Goal: Learn about a topic

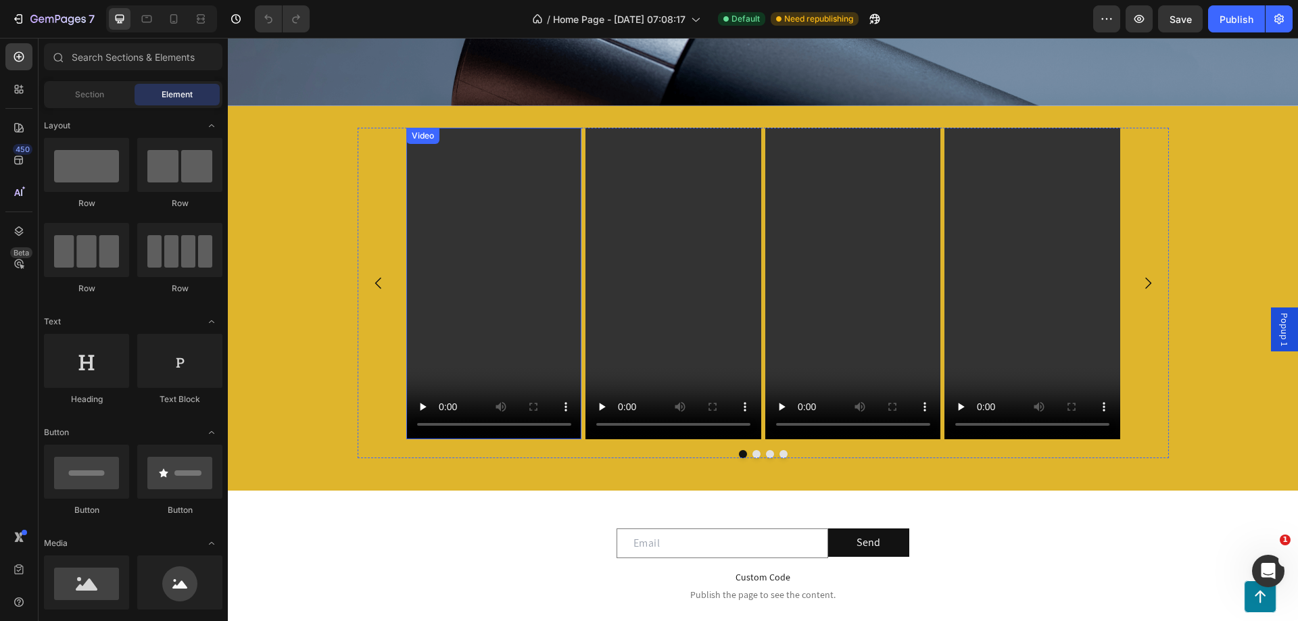
click at [459, 187] on video at bounding box center [494, 284] width 176 height 312
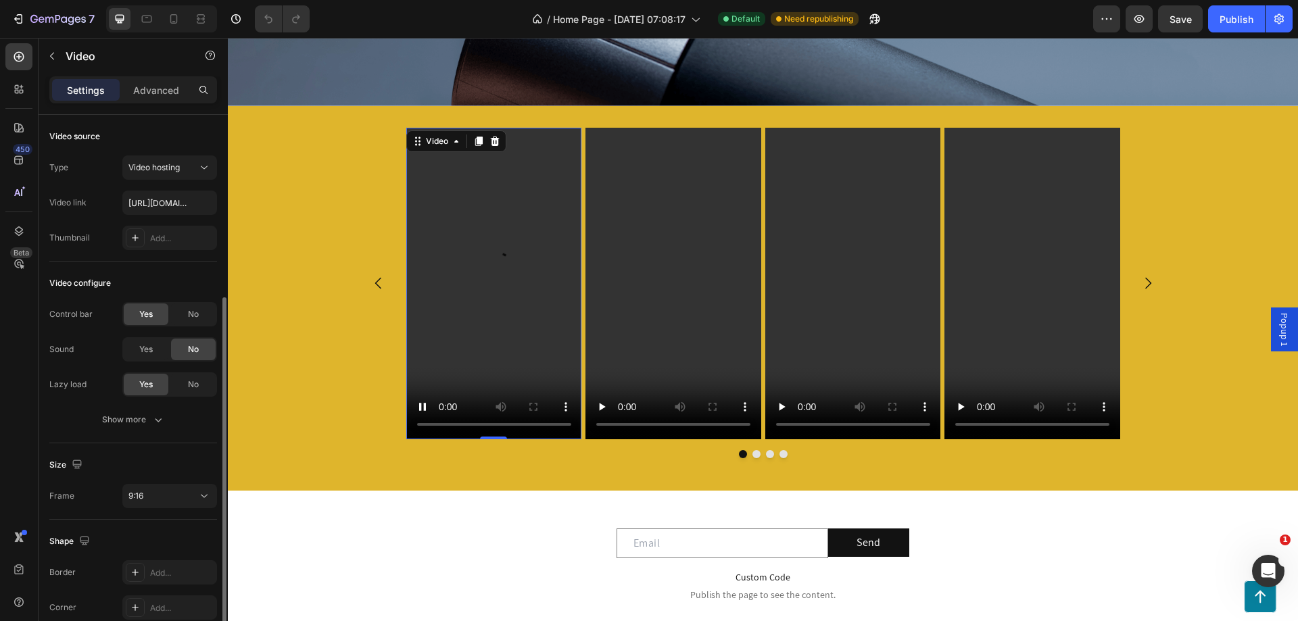
scroll to position [99, 0]
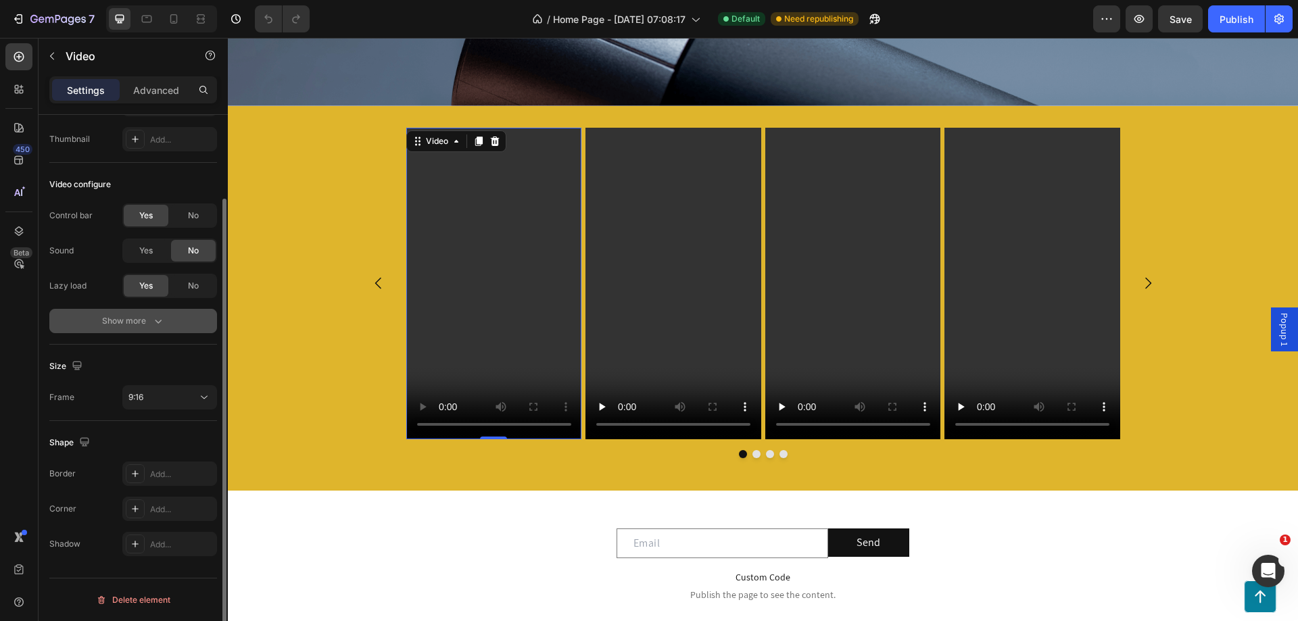
click at [173, 328] on button "Show more" at bounding box center [133, 321] width 168 height 24
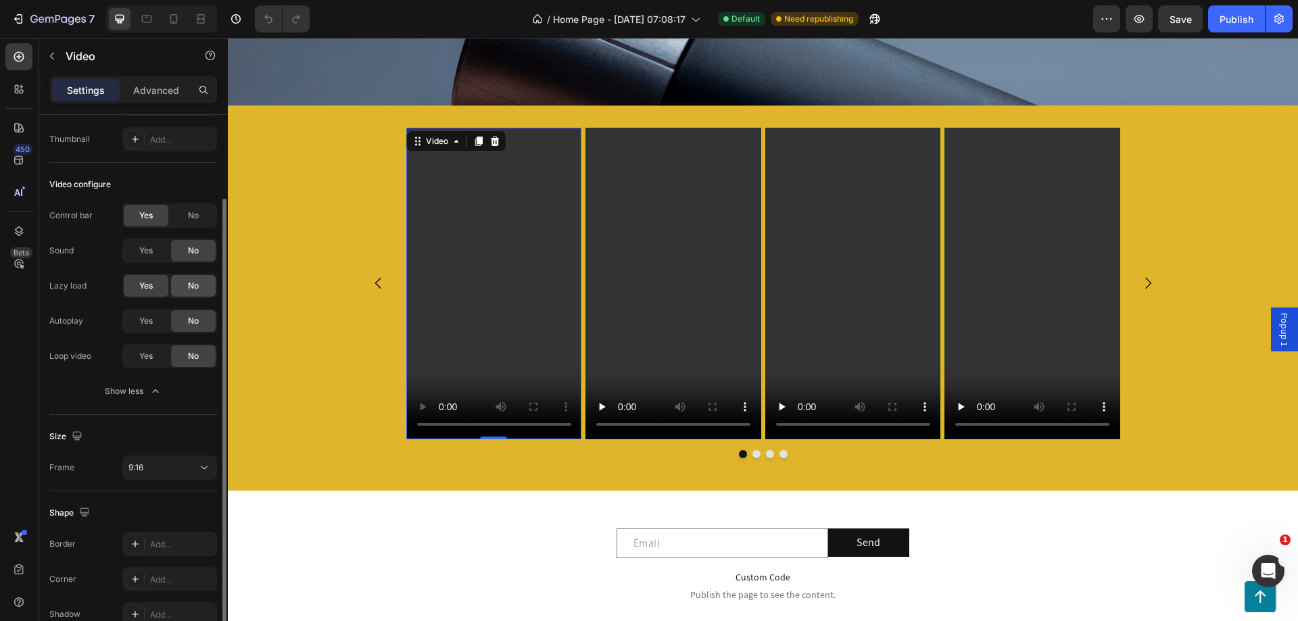
click at [189, 284] on span "No" at bounding box center [193, 286] width 11 height 12
click at [139, 321] on span "Yes" at bounding box center [146, 321] width 14 height 12
click at [153, 351] on div "Yes" at bounding box center [146, 356] width 45 height 22
click at [180, 320] on div "No" at bounding box center [193, 321] width 45 height 22
drag, startPoint x: 187, startPoint y: 322, endPoint x: 22, endPoint y: 311, distance: 165.9
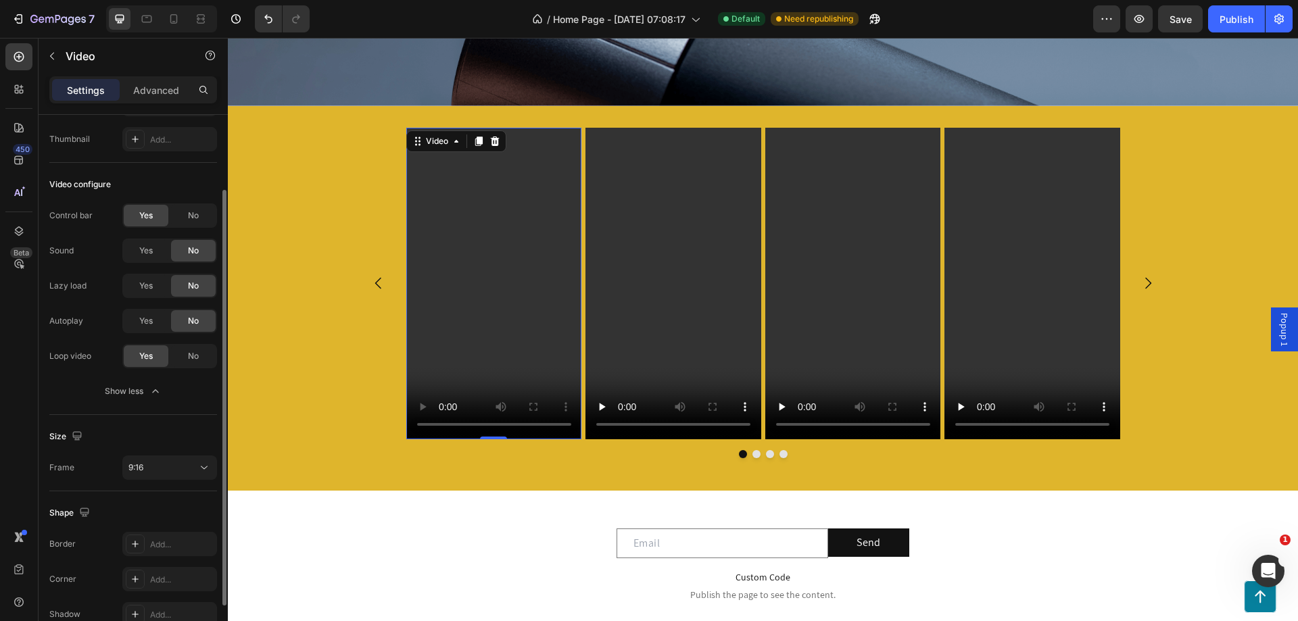
click at [188, 322] on span "No" at bounding box center [193, 321] width 11 height 12
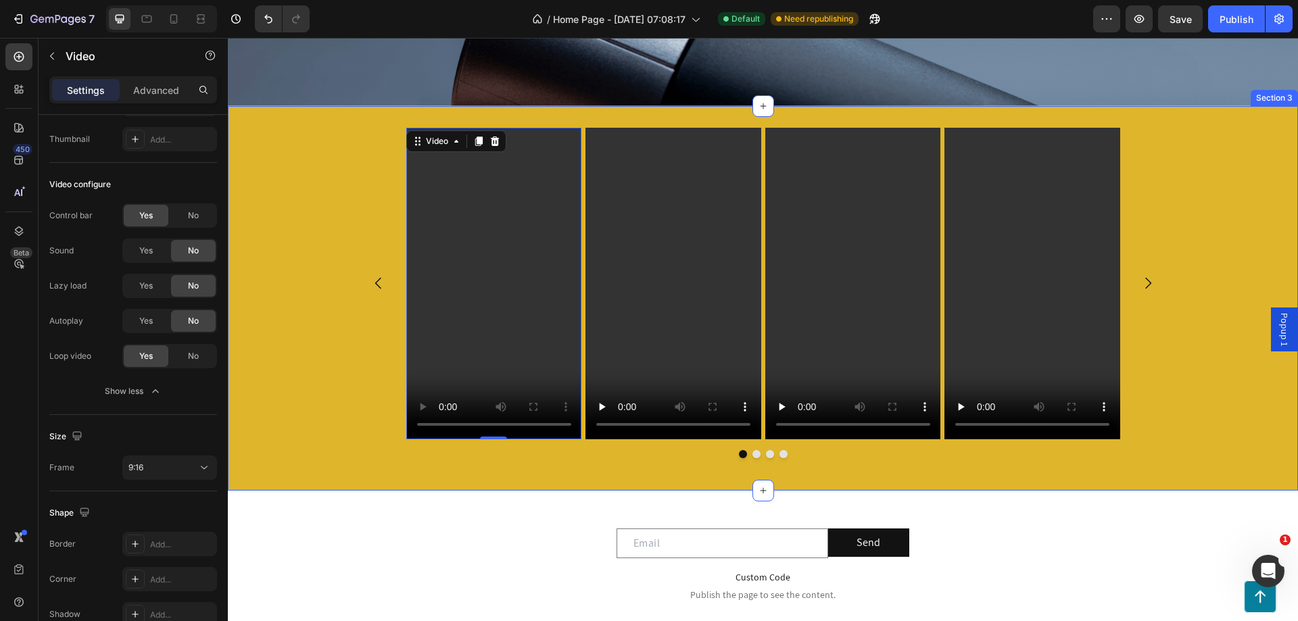
click at [339, 366] on div "Video 0 Video Video Video [GEOGRAPHIC_DATA]" at bounding box center [763, 298] width 1070 height 341
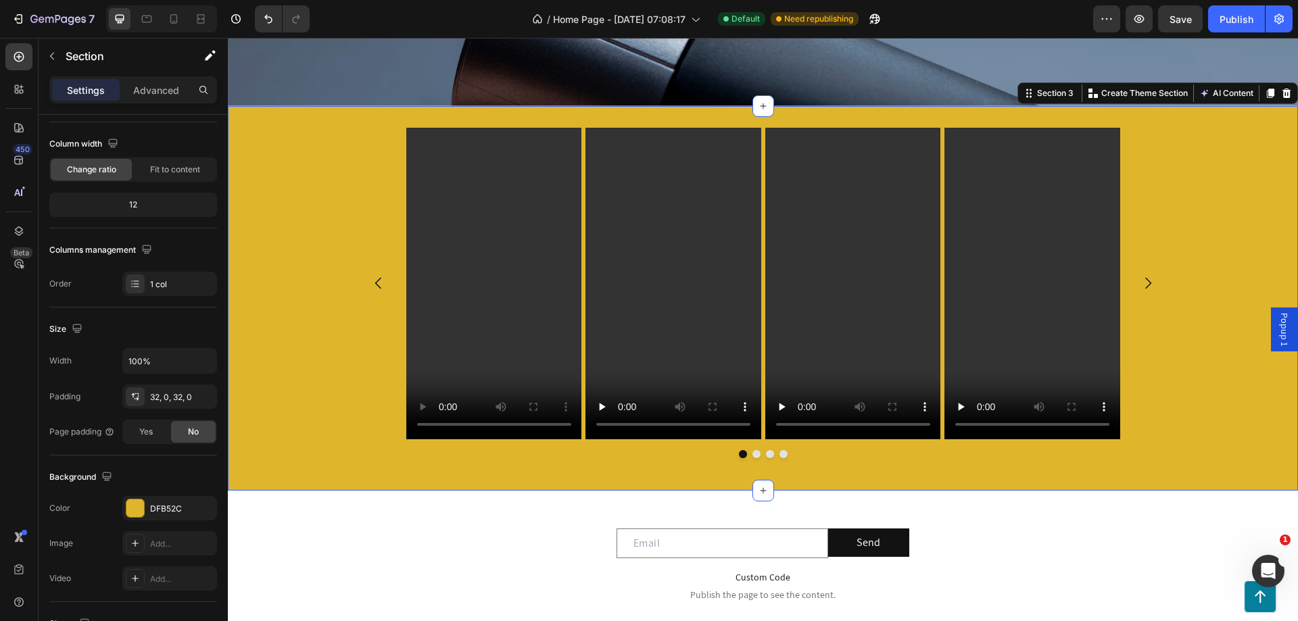
scroll to position [0, 0]
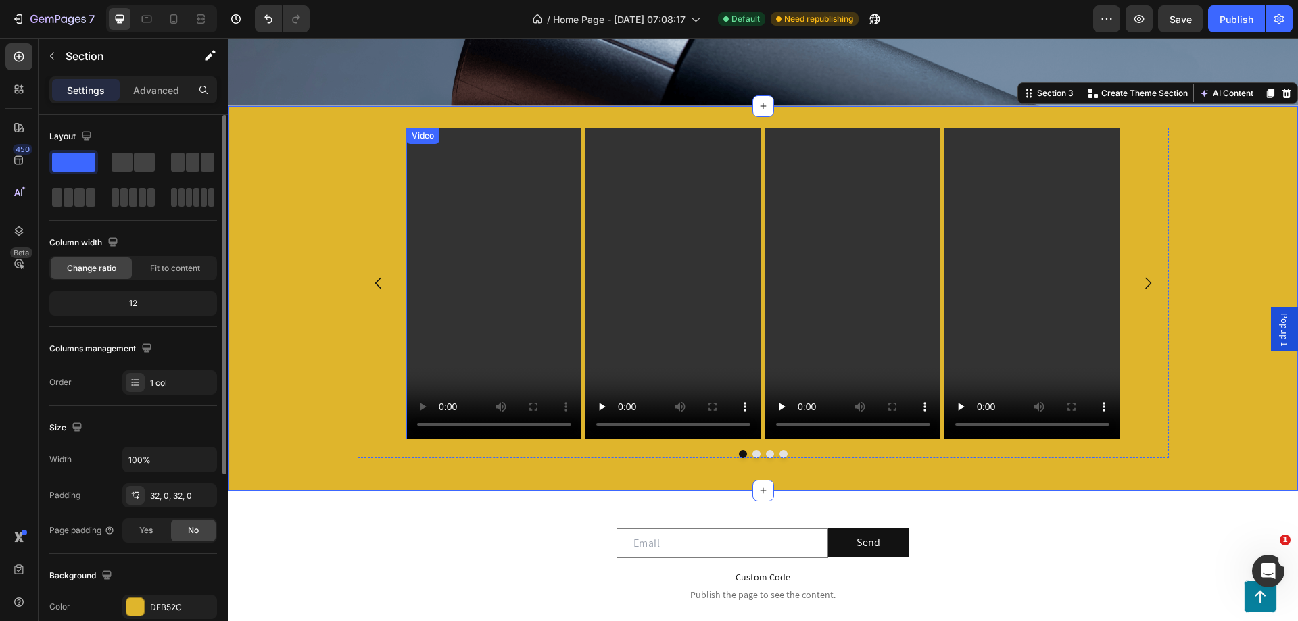
click at [451, 270] on video at bounding box center [494, 284] width 176 height 312
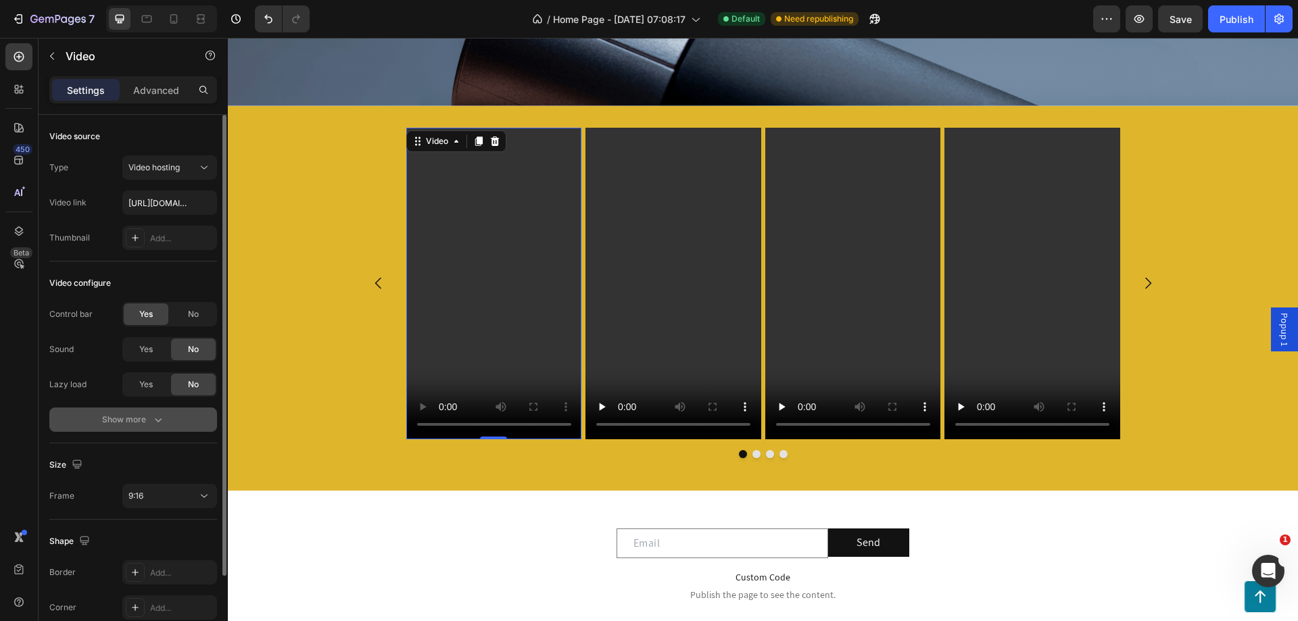
click at [139, 418] on div "Show more" at bounding box center [133, 420] width 63 height 14
click at [134, 416] on div "Yes" at bounding box center [146, 420] width 45 height 22
